Goal: Task Accomplishment & Management: Manage account settings

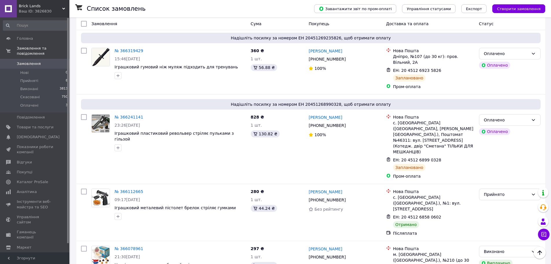
scroll to position [58, 0]
drag, startPoint x: 30, startPoint y: 59, endPoint x: 121, endPoint y: 3, distance: 106.3
click at [30, 61] on span "Замовлення" at bounding box center [29, 63] width 24 height 5
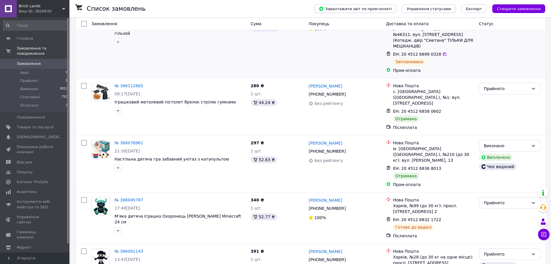
scroll to position [174, 0]
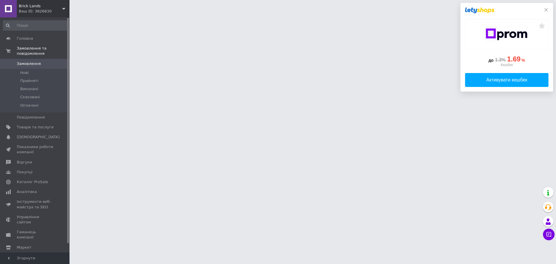
click at [546, 8] on icon at bounding box center [546, 10] width 5 height 5
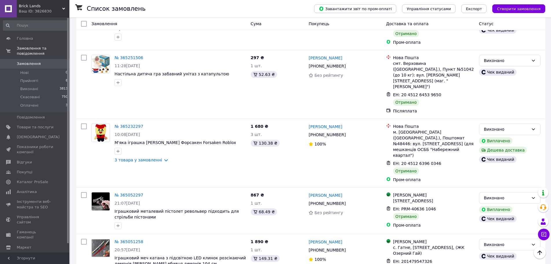
scroll to position [1360, 0]
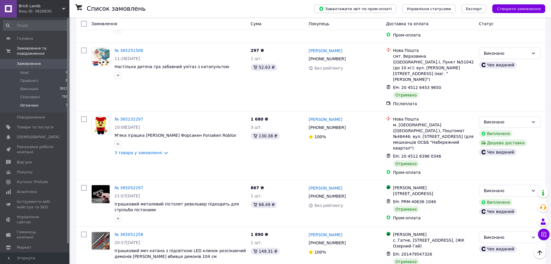
click at [40, 101] on li "Оплачені 3" at bounding box center [35, 106] width 71 height 11
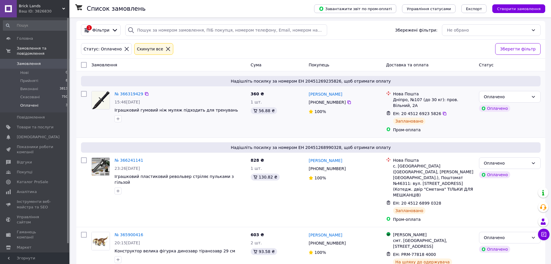
scroll to position [34, 0]
click at [36, 77] on li "Прийняті 8" at bounding box center [35, 81] width 71 height 8
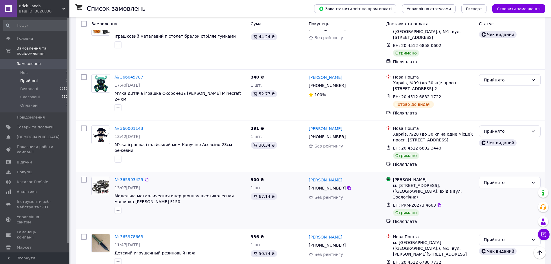
scroll to position [34, 0]
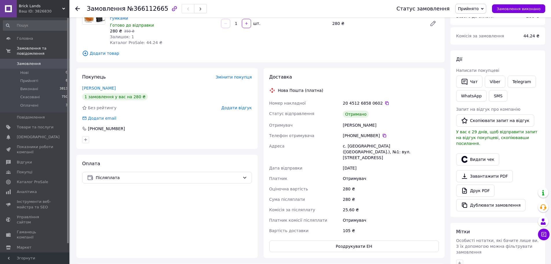
scroll to position [87, 0]
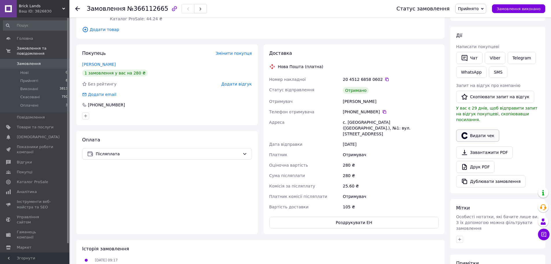
click at [489, 129] on button "Видати чек" at bounding box center [477, 135] width 43 height 12
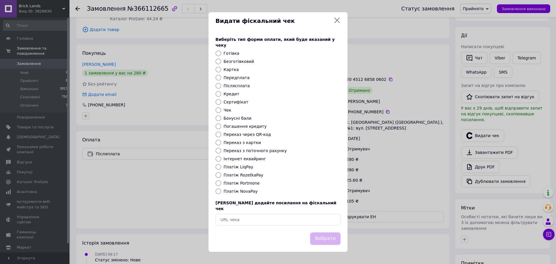
click at [220, 191] on input "Платіж NovaPay" at bounding box center [218, 191] width 6 height 6
radio input "true"
click at [327, 236] on button "Вибрати" at bounding box center [325, 238] width 30 height 12
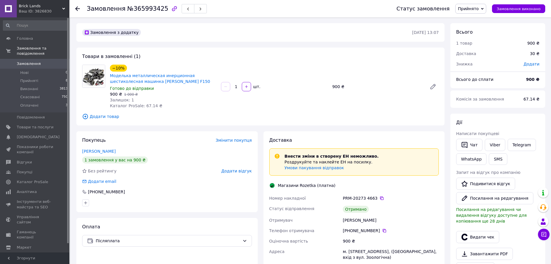
scroll to position [75, 0]
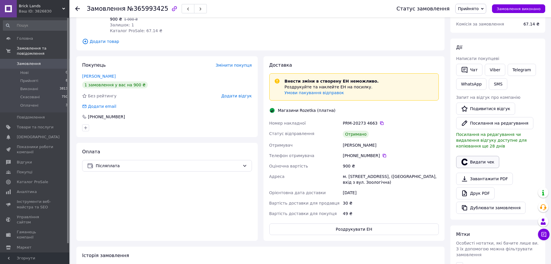
click at [476, 159] on button "Видати чек" at bounding box center [477, 162] width 43 height 12
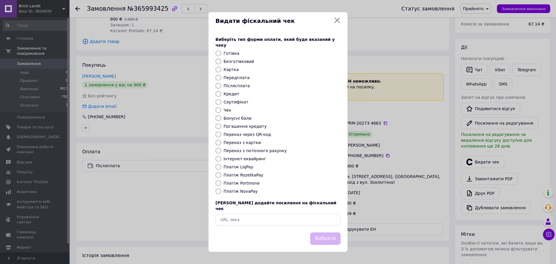
click at [218, 173] on input "Платіж RozetkaPay" at bounding box center [218, 175] width 6 height 6
radio input "true"
click at [333, 236] on button "Вибрати" at bounding box center [325, 238] width 30 height 12
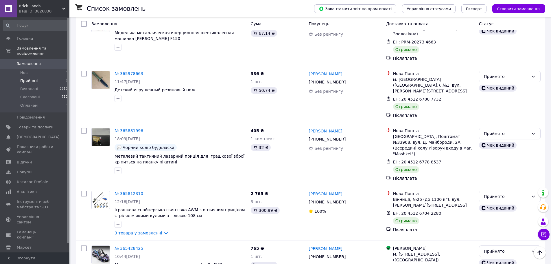
scroll to position [266, 0]
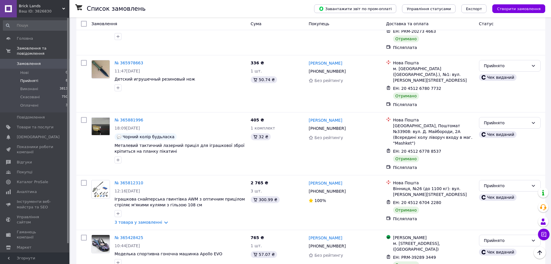
click at [27, 61] on span "Замовлення" at bounding box center [29, 63] width 24 height 5
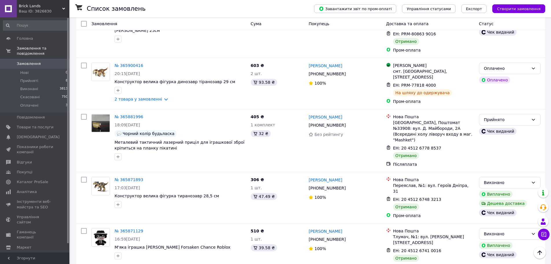
scroll to position [637, 0]
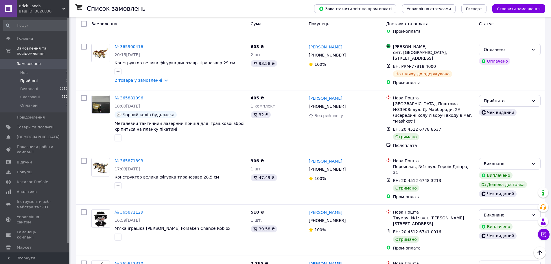
click at [45, 77] on li "Прийняті 8" at bounding box center [35, 81] width 71 height 8
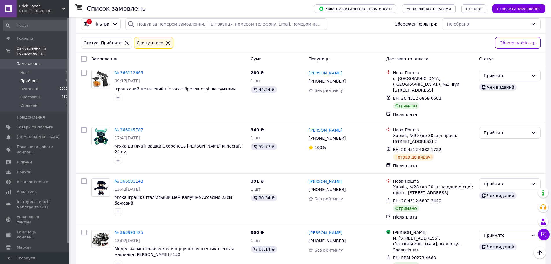
scroll to position [34, 0]
